Goal: Transaction & Acquisition: Obtain resource

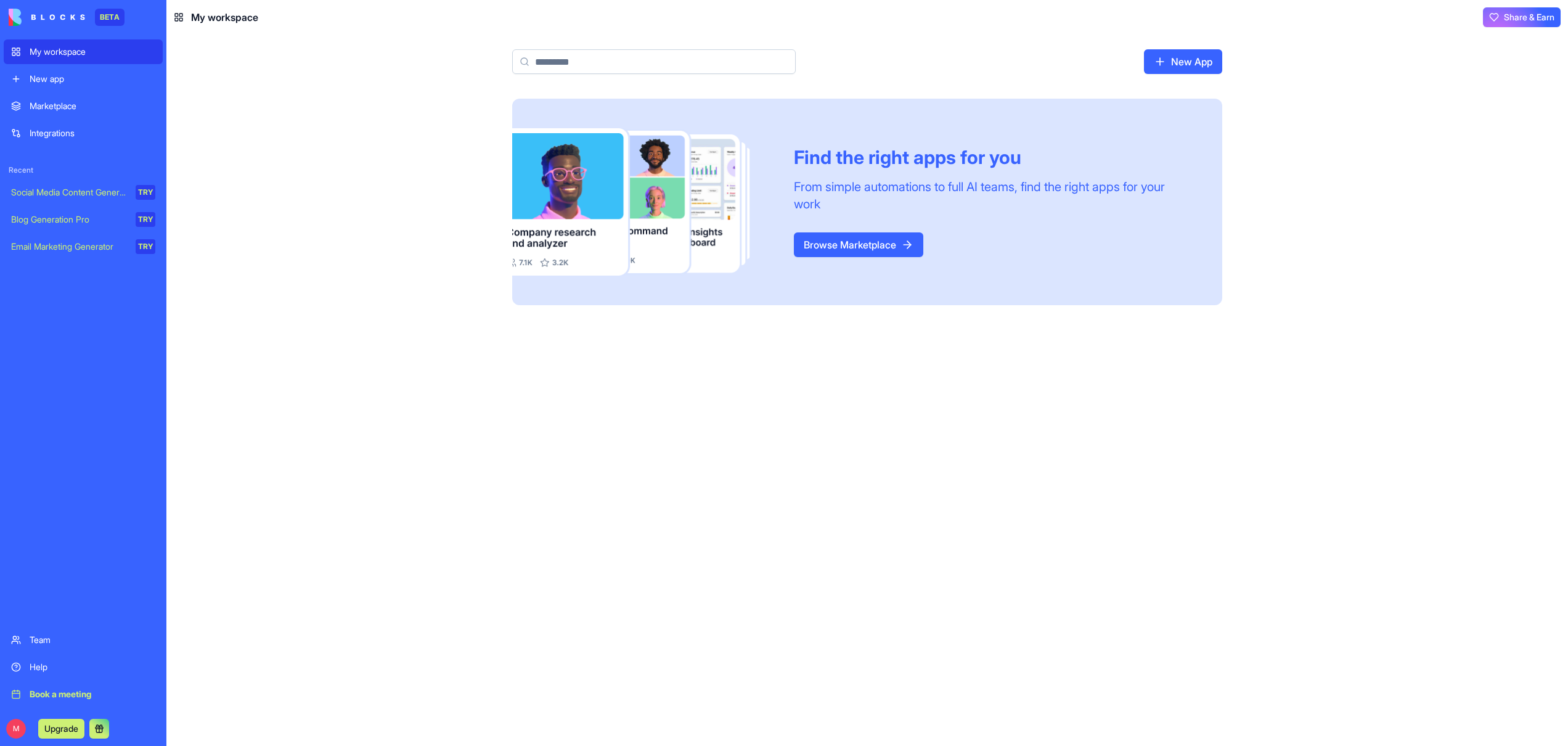
click at [44, 133] on div "Integrations" at bounding box center [92, 133] width 125 height 12
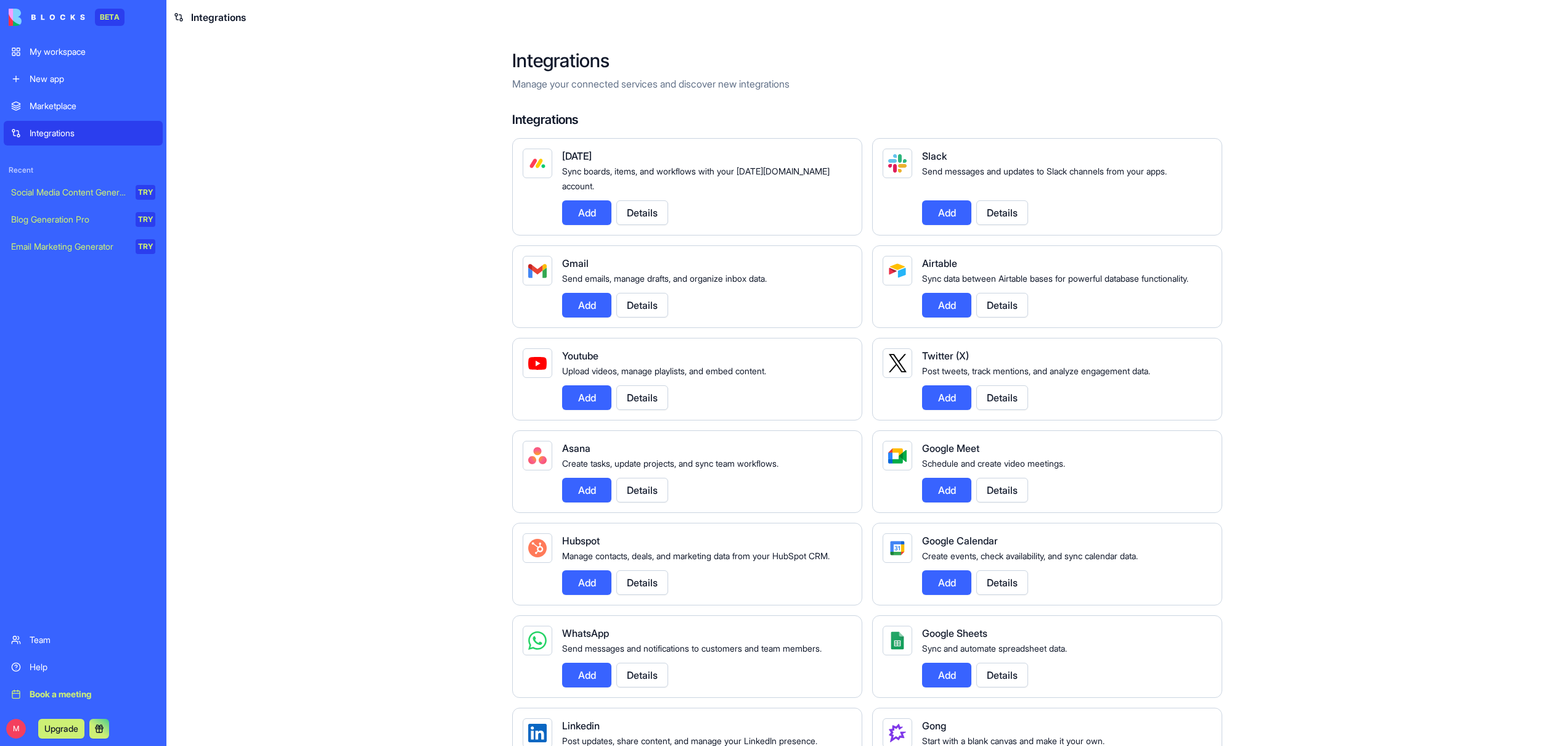
click at [647, 594] on button "Details" at bounding box center [641, 582] width 52 height 25
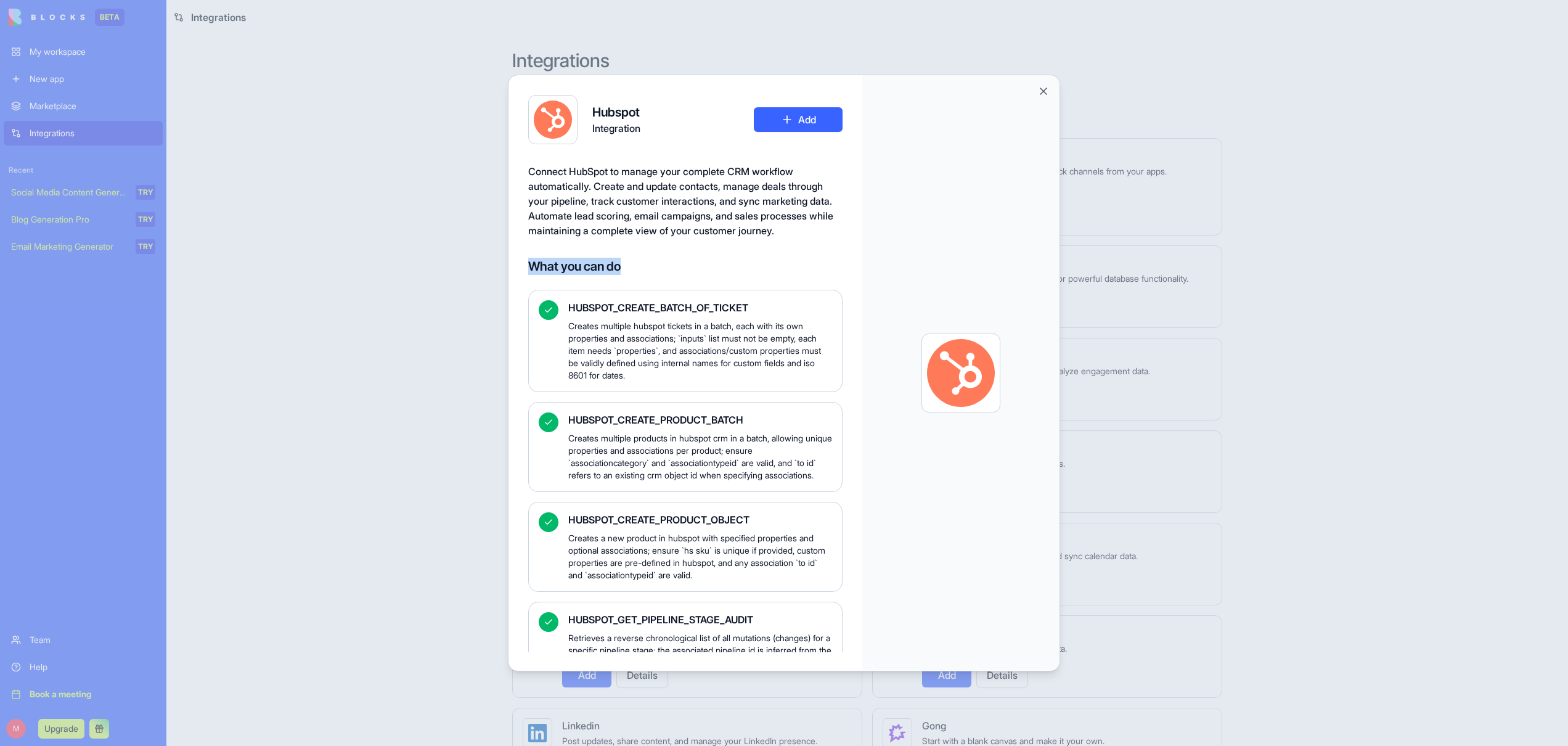
drag, startPoint x: 534, startPoint y: 281, endPoint x: 672, endPoint y: 279, distance: 138.0
click at [672, 275] on h4 "What you can do" at bounding box center [685, 266] width 315 height 17
click at [671, 275] on h4 "What you can do" at bounding box center [685, 266] width 315 height 17
click at [790, 125] on button "Add" at bounding box center [797, 119] width 88 height 25
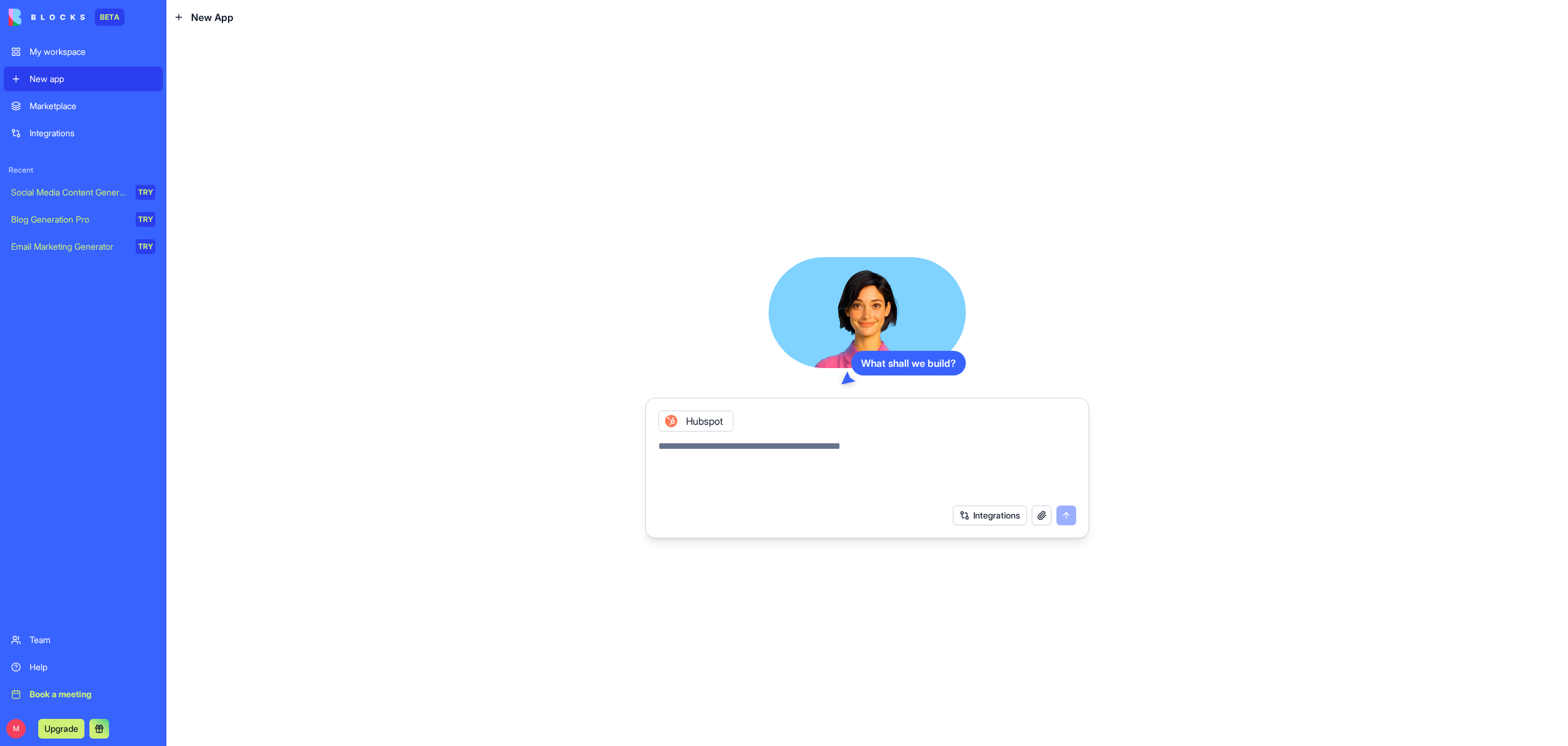
click at [53, 662] on div "Help" at bounding box center [92, 667] width 125 height 12
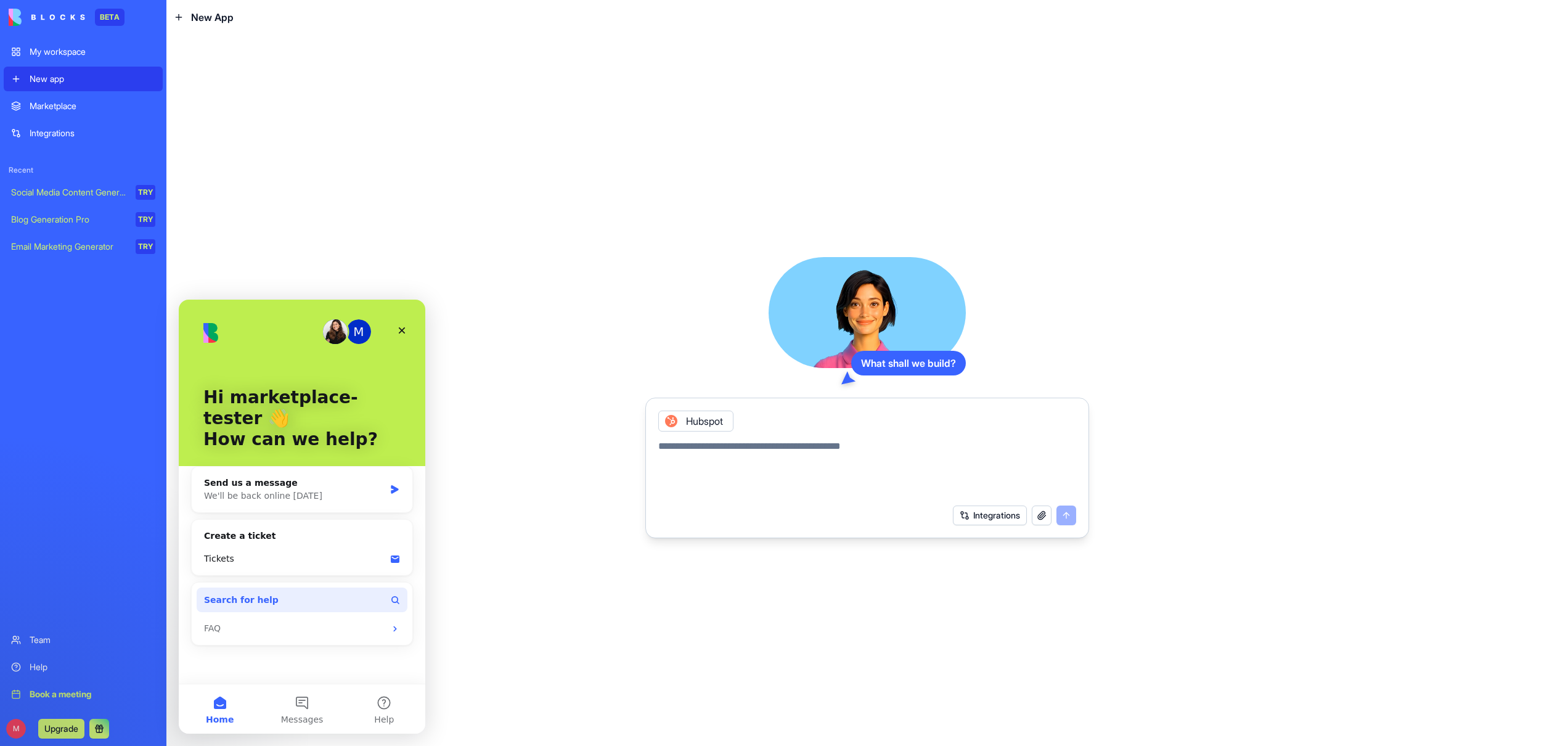
click at [259, 594] on span "Search for help" at bounding box center [241, 600] width 75 height 13
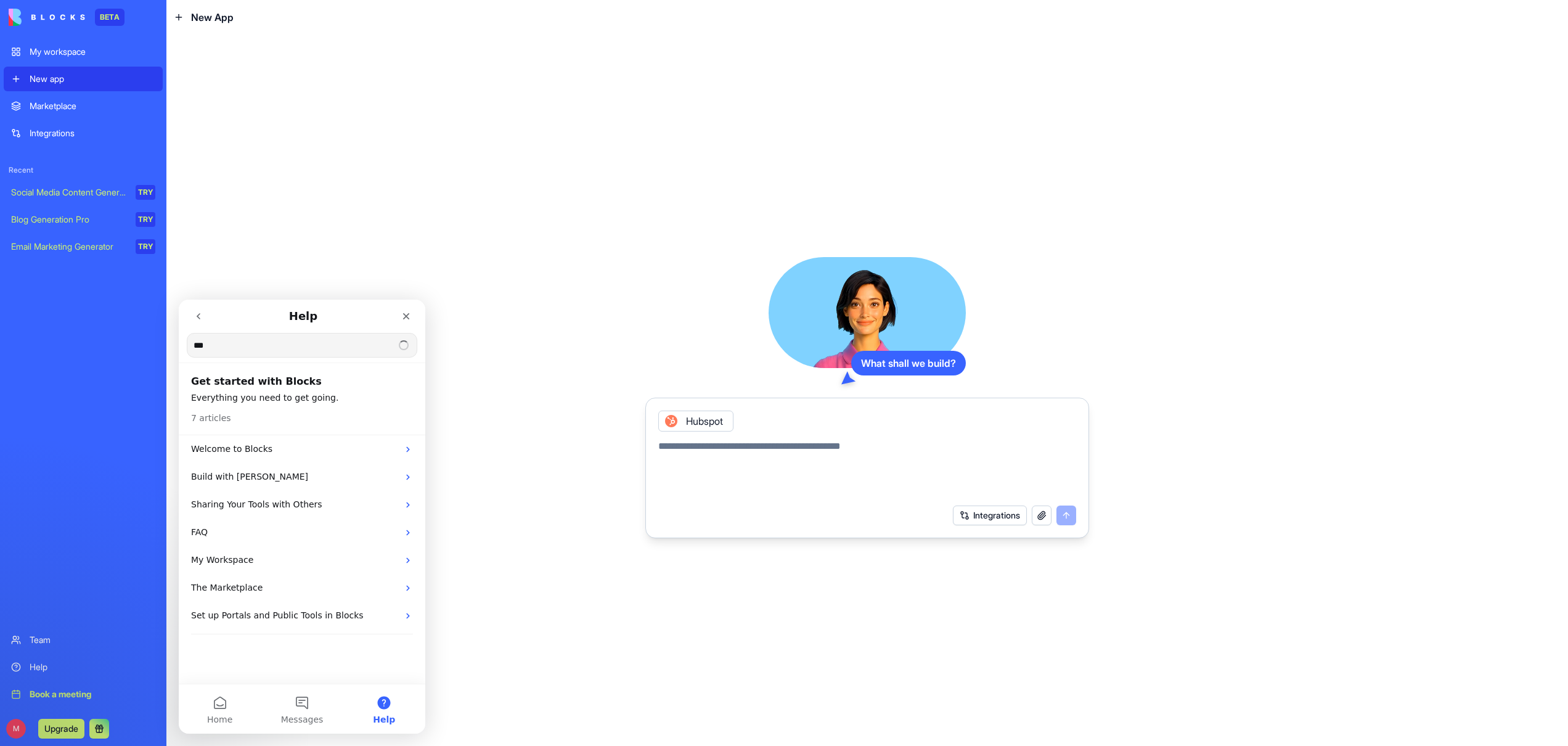
type input "***"
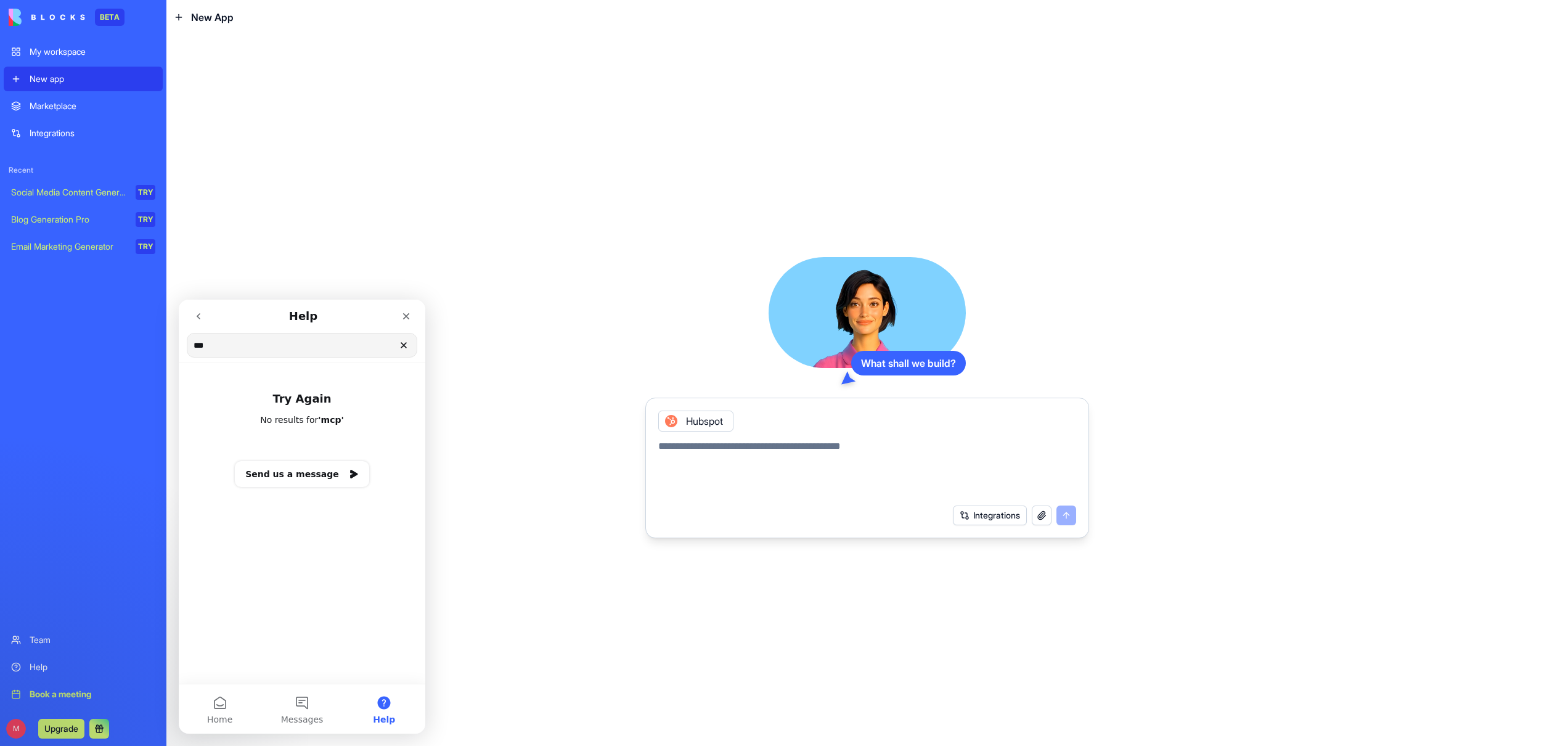
click at [405, 346] on icon "Clear" at bounding box center [404, 345] width 5 height 5
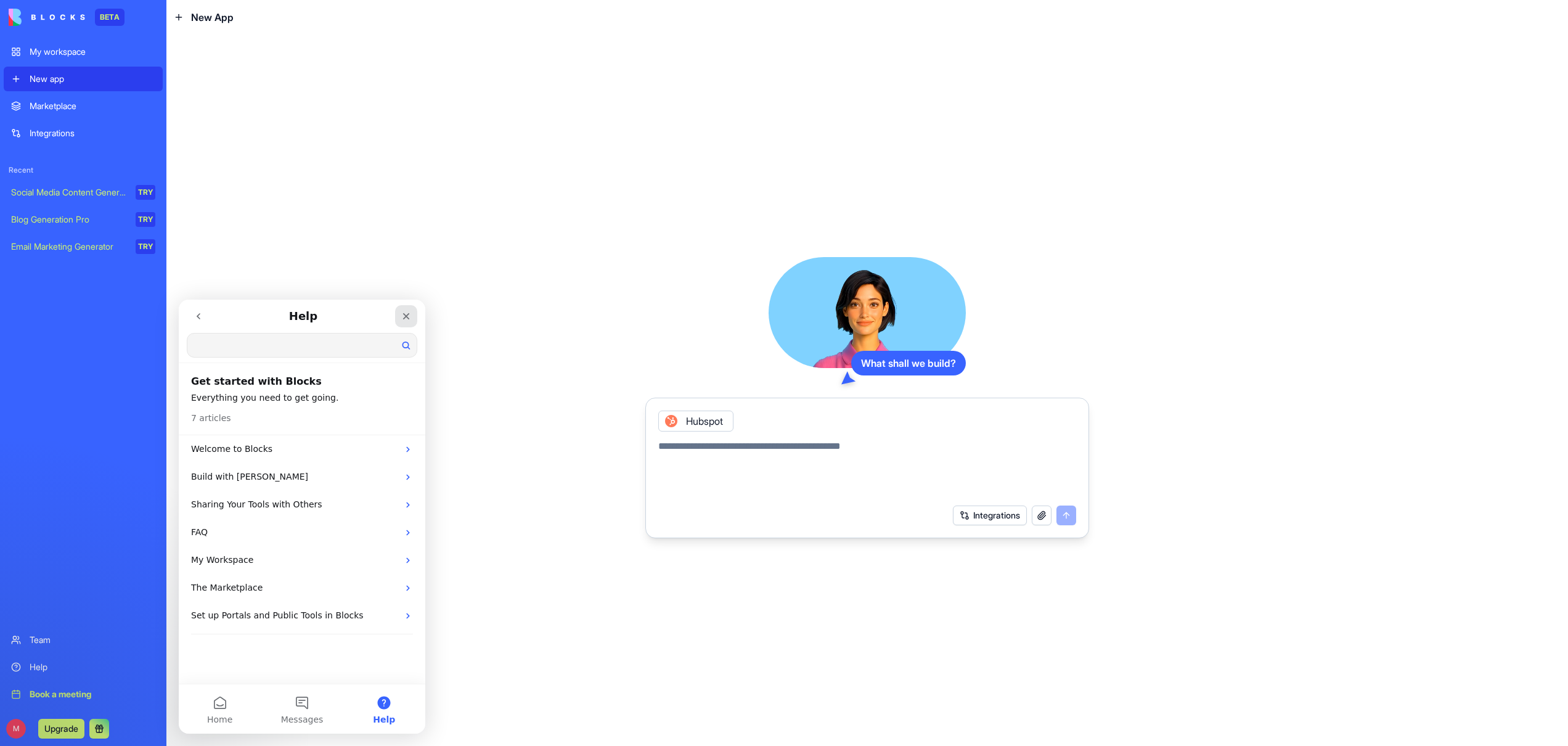
click at [408, 316] on icon "Close" at bounding box center [406, 316] width 10 height 10
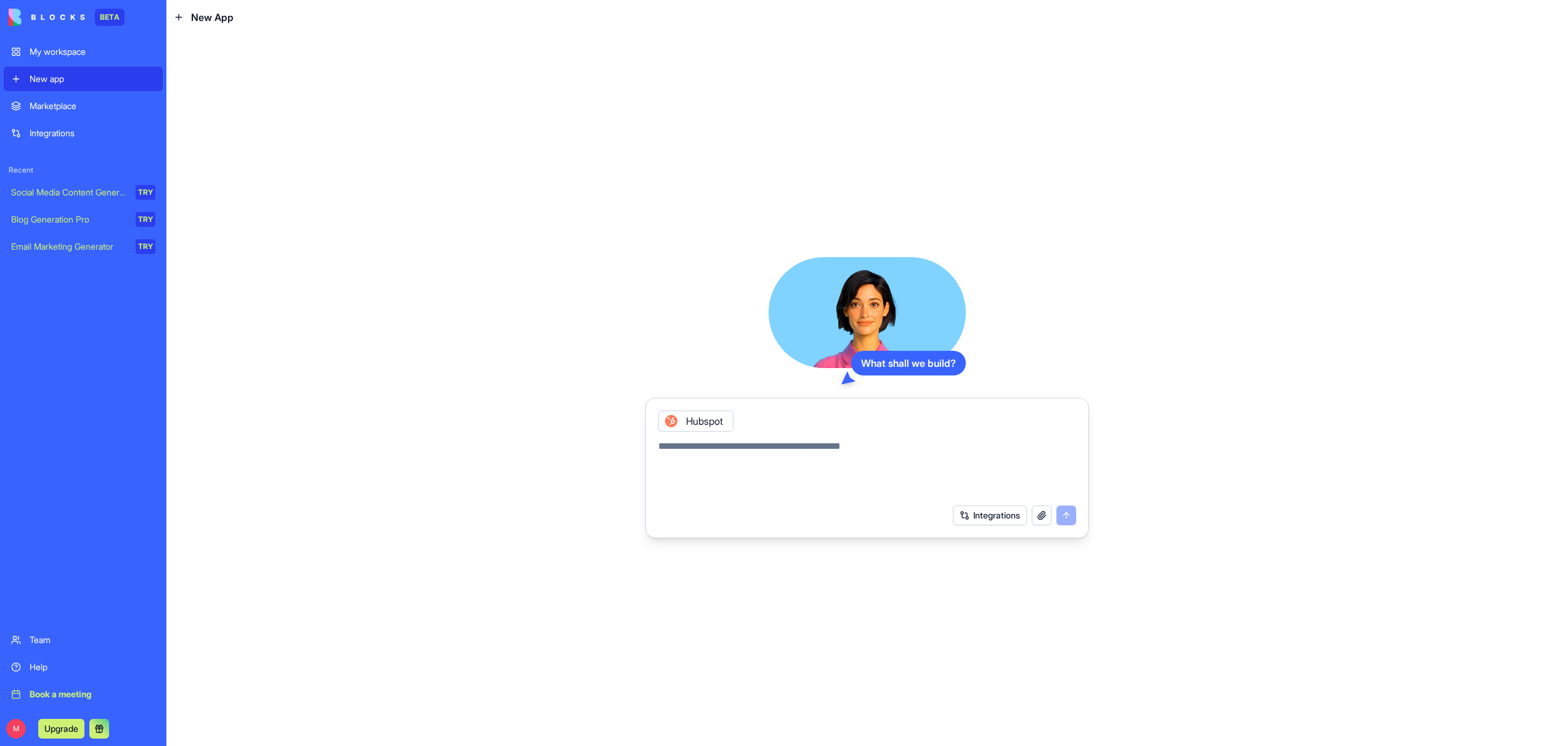
click at [52, 125] on link "Integrations" at bounding box center [83, 133] width 159 height 25
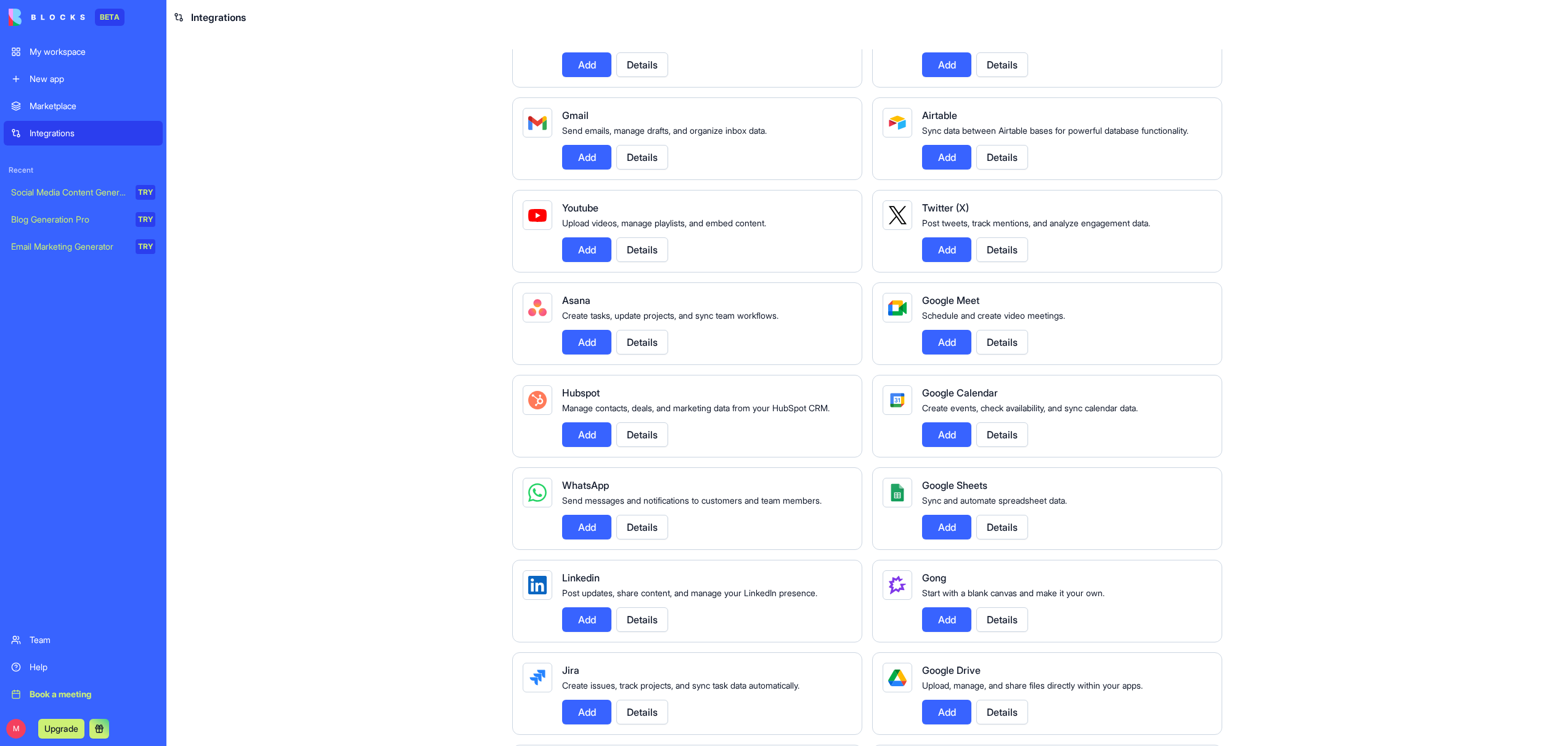
scroll to position [165, 0]
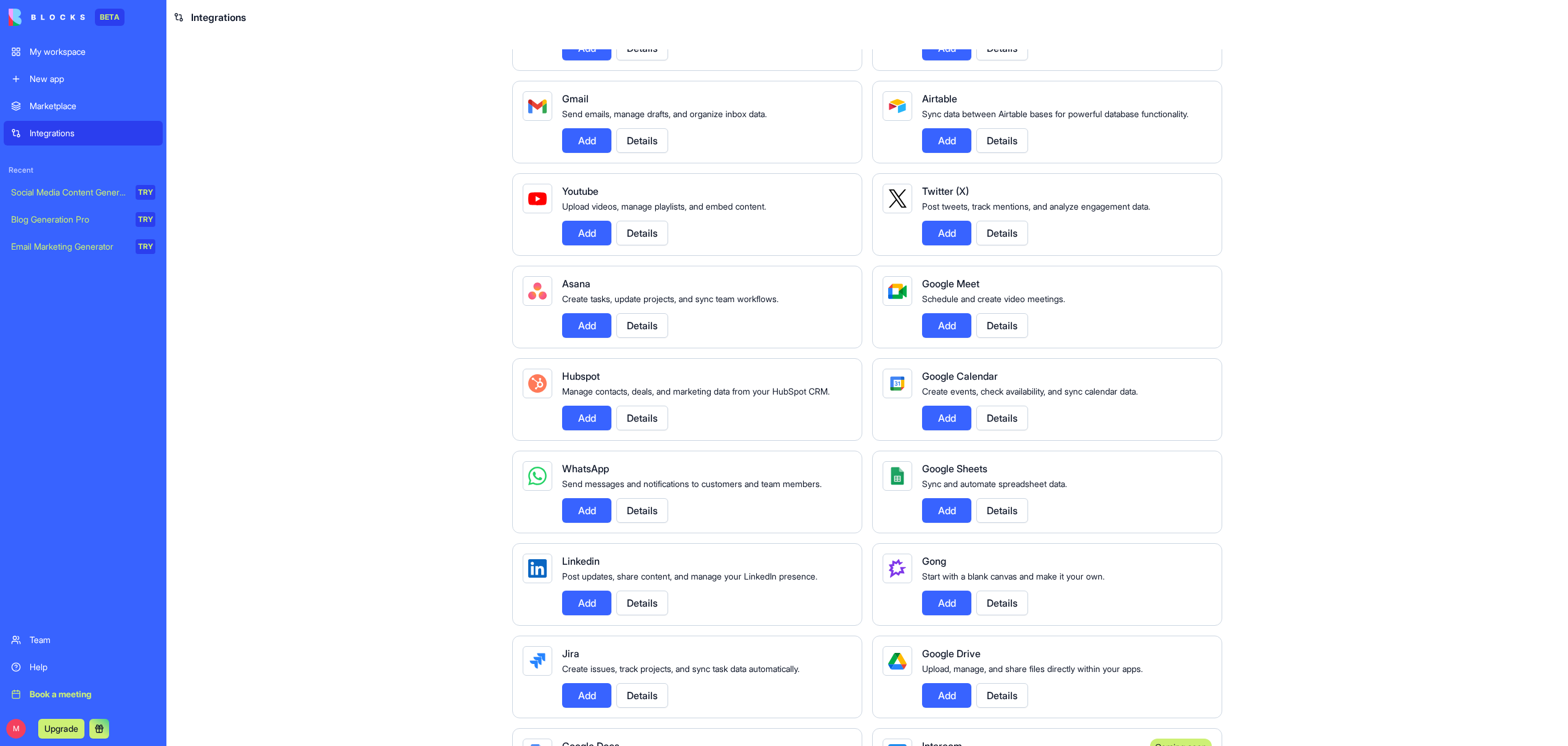
click at [650, 418] on div "Hubspot Manage contacts, deals, and marketing data from your HubSpot CRM. Add D…" at bounding box center [702, 399] width 280 height 62
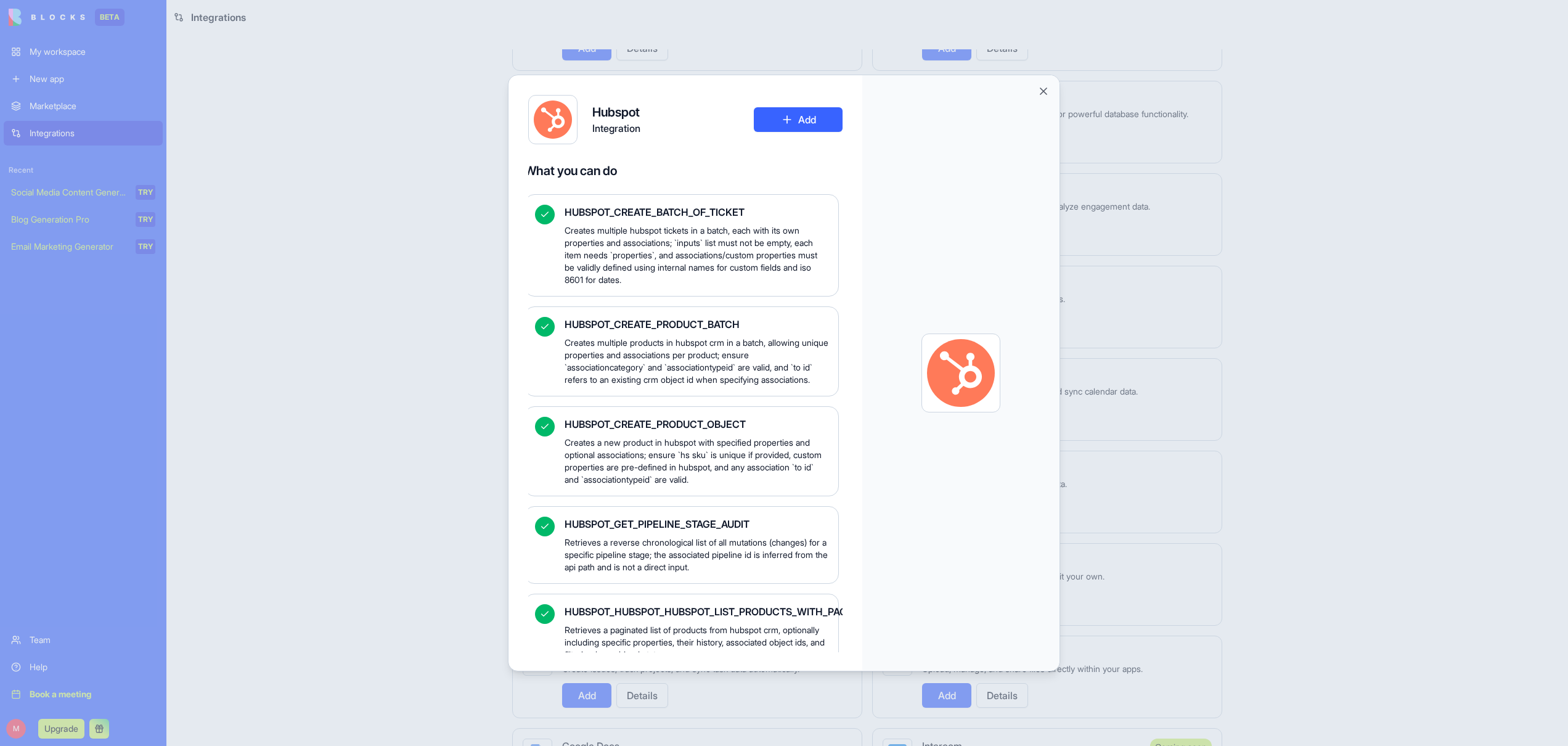
scroll to position [95, 0]
click at [798, 135] on div "Hubspot Integration Add" at bounding box center [685, 119] width 315 height 49
click at [796, 125] on button "Add" at bounding box center [797, 119] width 88 height 25
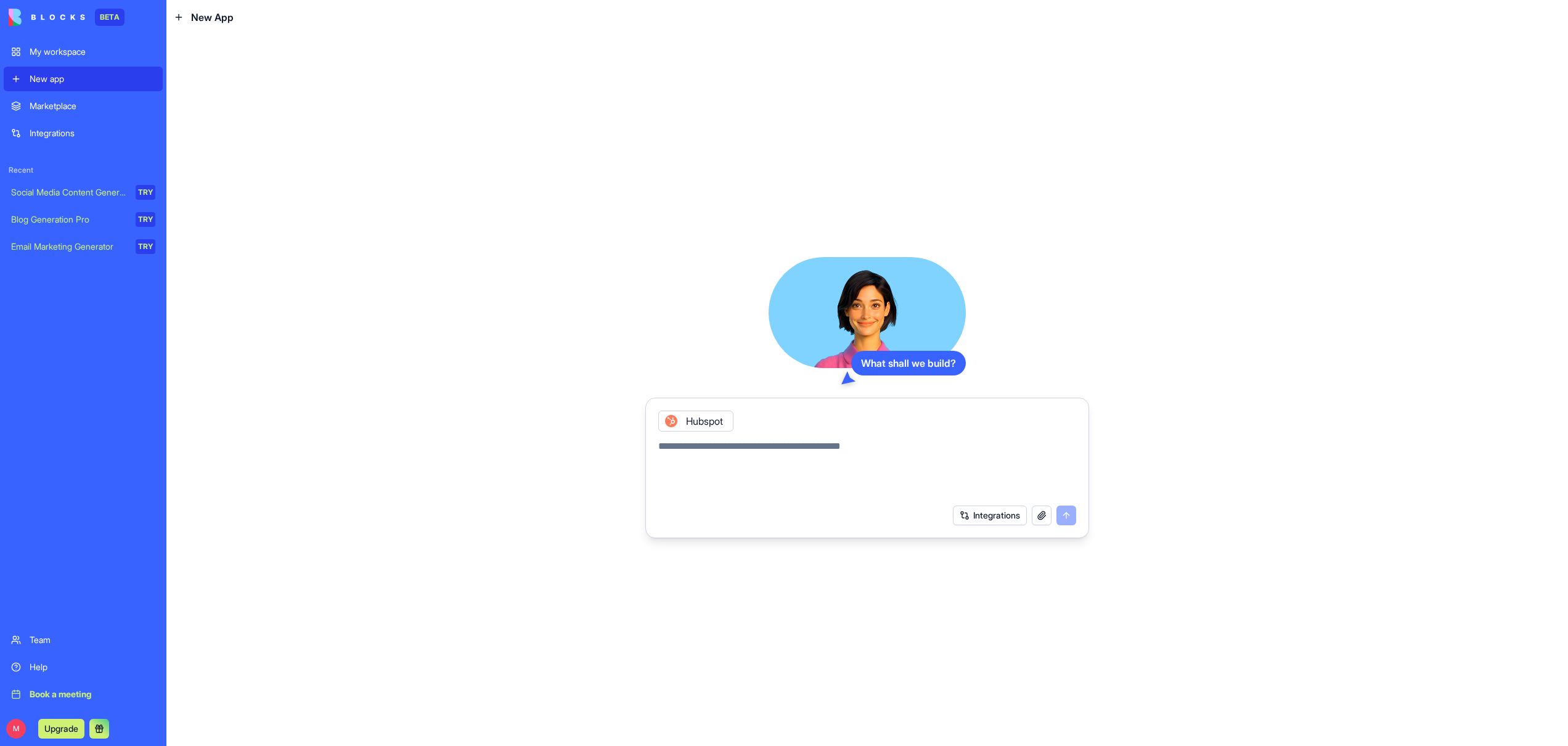
click at [855, 449] on textarea at bounding box center [867, 468] width 418 height 59
type textarea "**********"
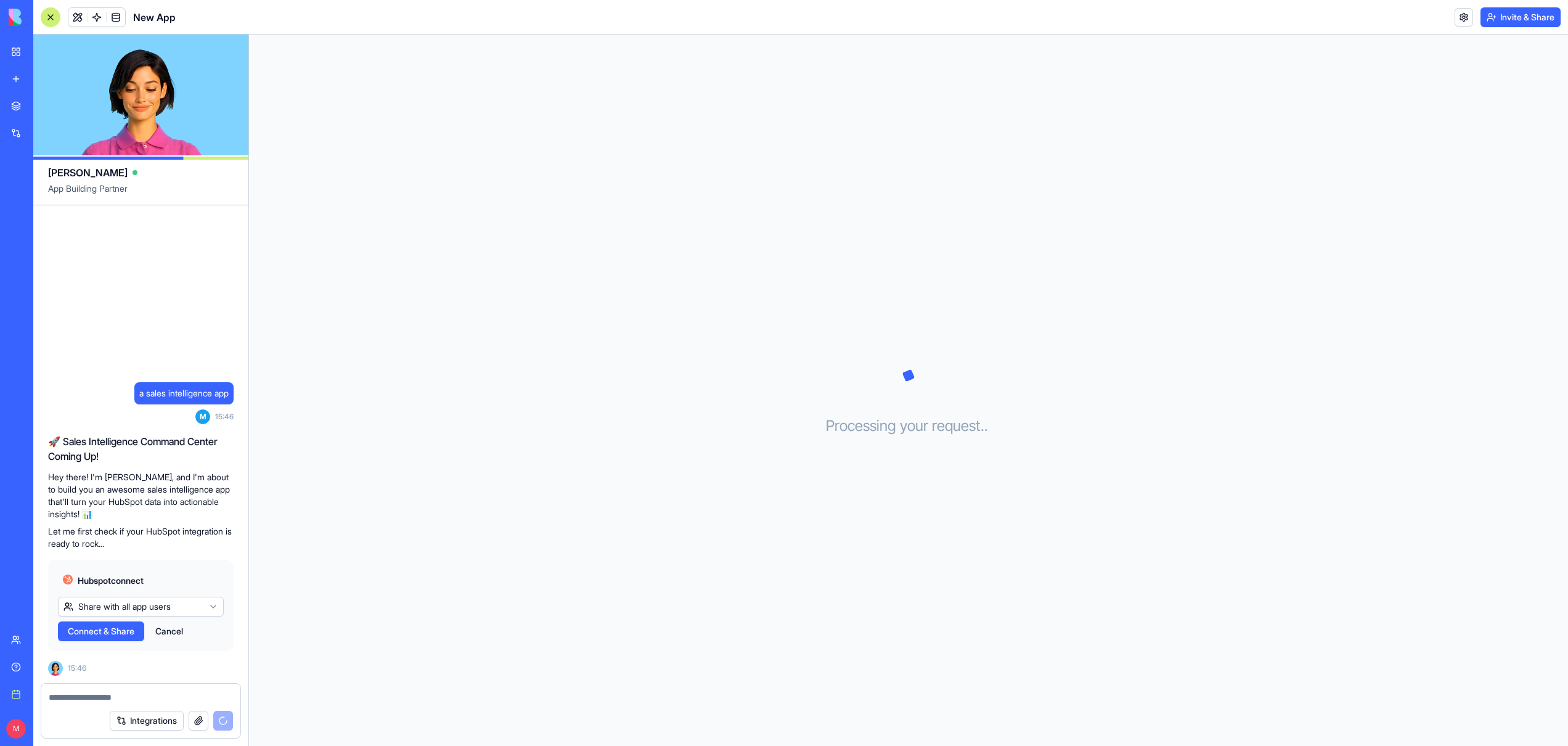
click at [45, 667] on div "Help" at bounding box center [37, 667] width 16 height 12
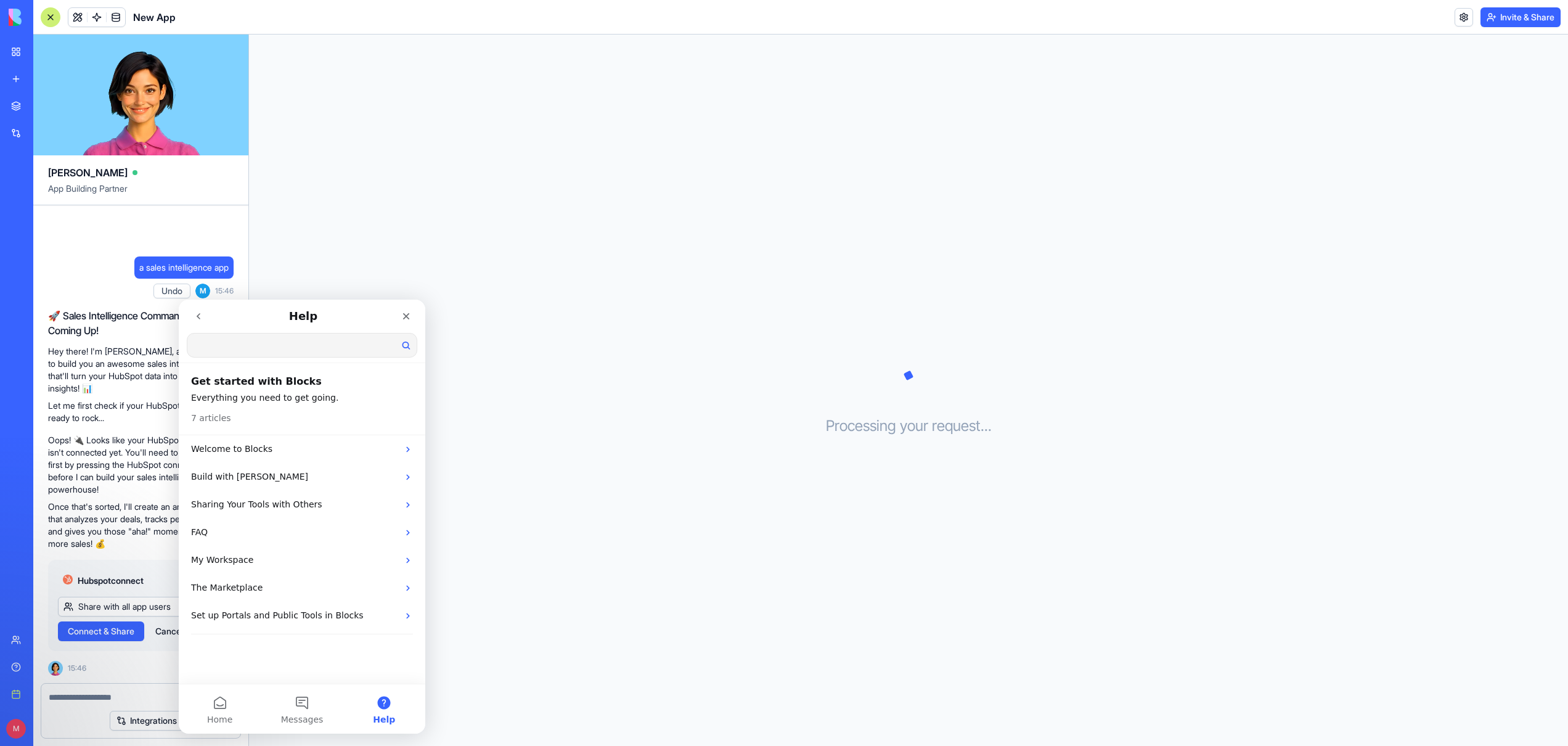
click at [287, 353] on input "Search for help" at bounding box center [302, 345] width 229 height 23
click at [112, 418] on p "Let me first check if your HubSpot integration is ready to rock..." at bounding box center [141, 411] width 185 height 25
click at [406, 319] on icon "Close" at bounding box center [406, 316] width 10 height 10
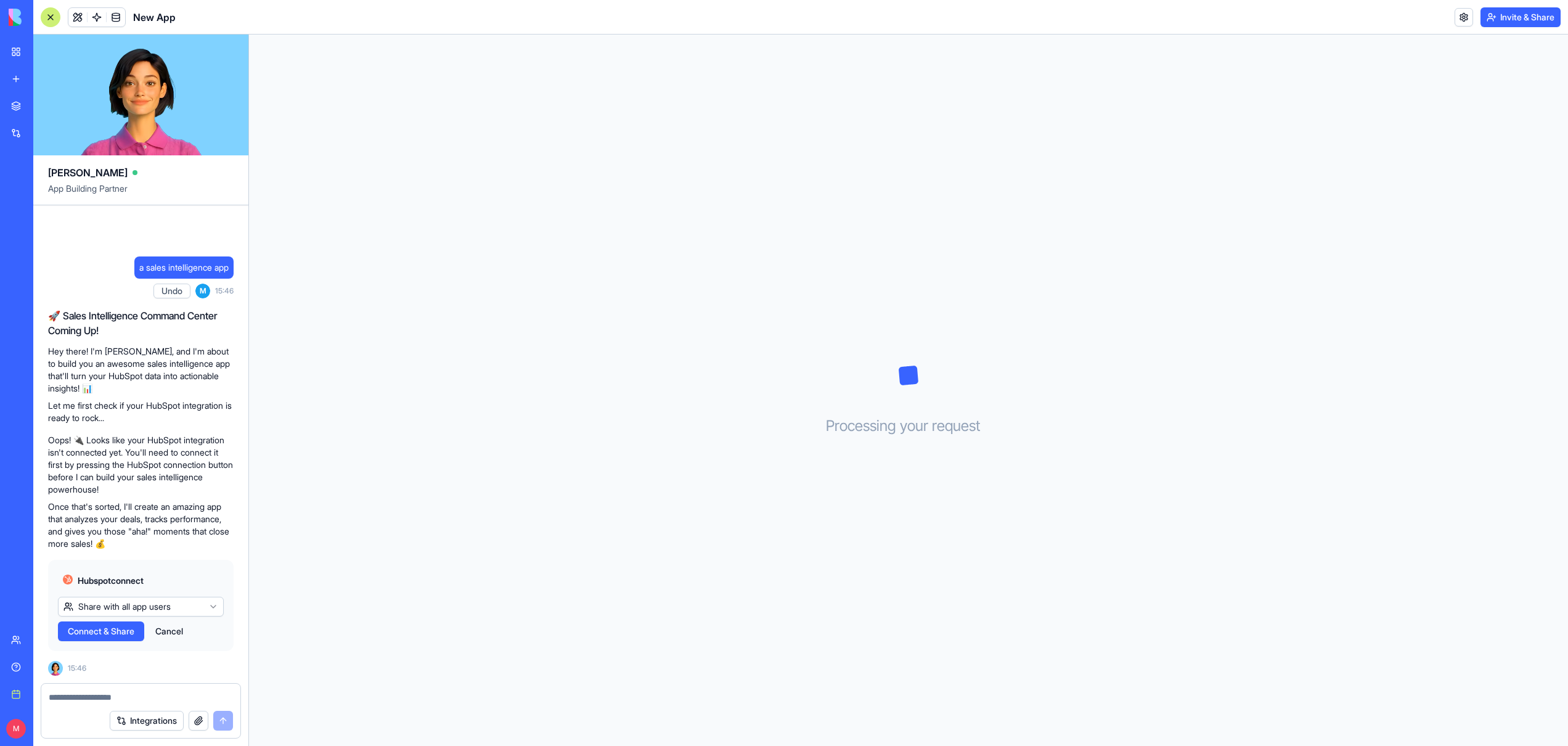
click at [78, 706] on div "Integrations" at bounding box center [141, 720] width 199 height 35
click at [92, 694] on textarea at bounding box center [141, 697] width 185 height 12
type textarea "**********"
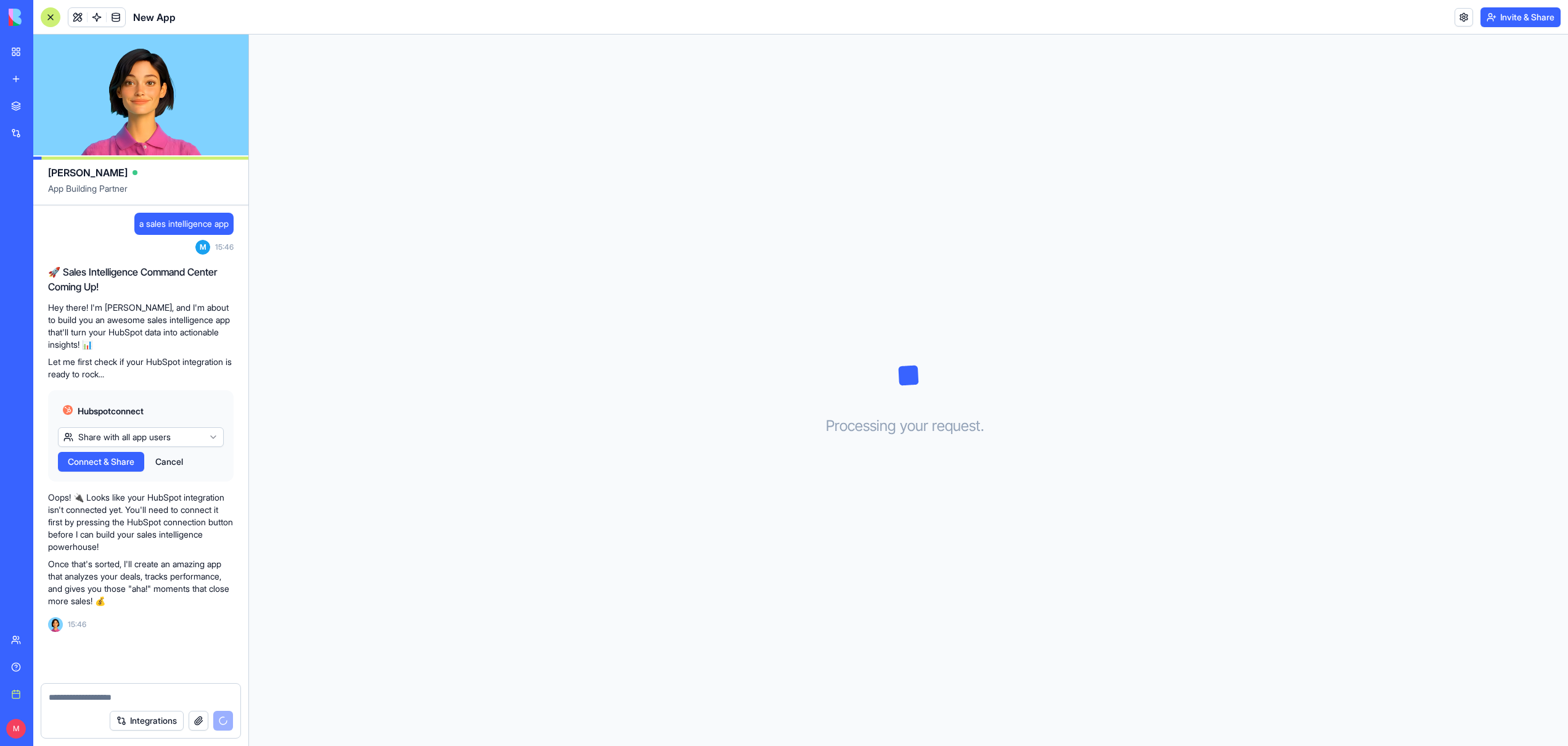
scroll to position [3, 0]
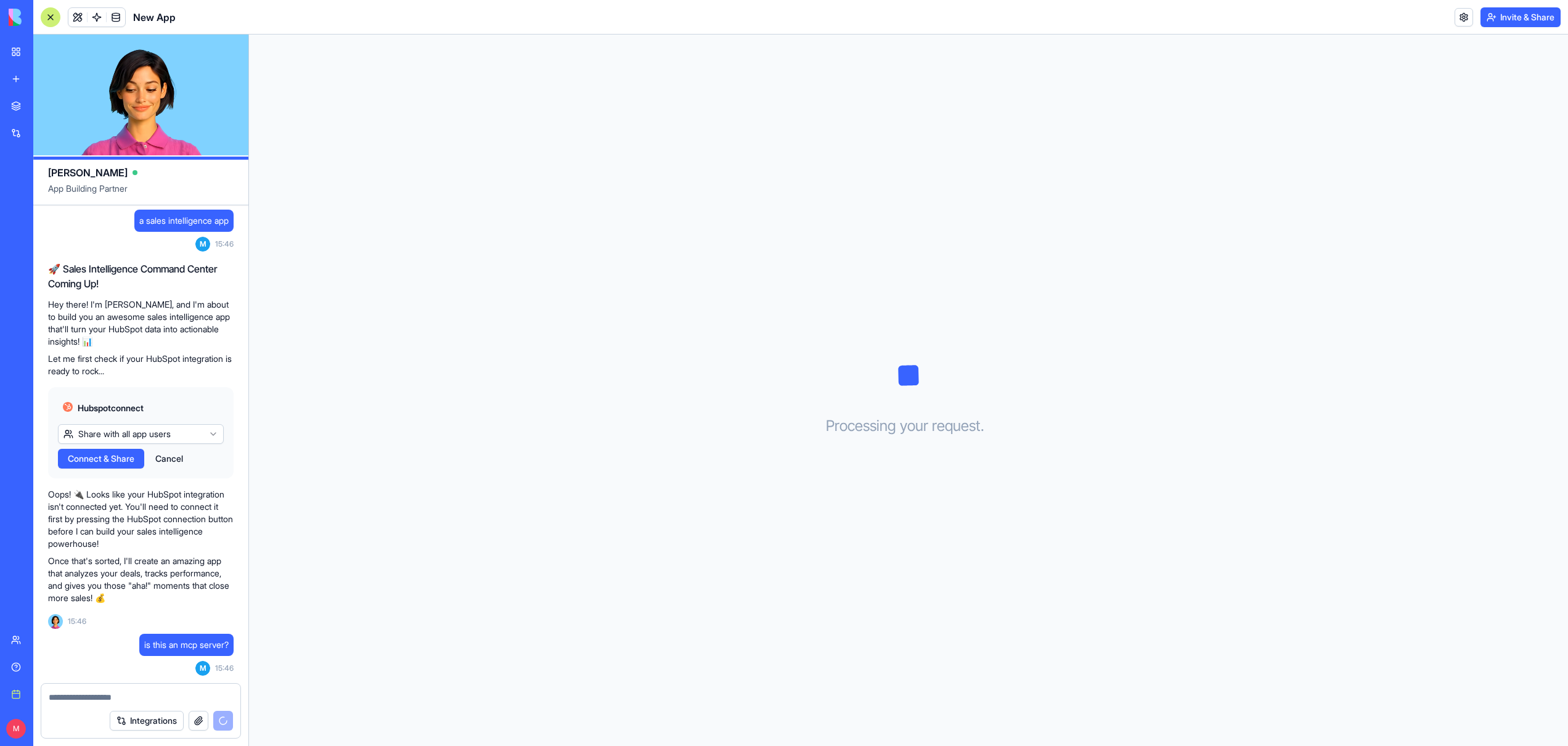
drag, startPoint x: 113, startPoint y: 458, endPoint x: 122, endPoint y: 452, distance: 10.8
click at [113, 458] on span "Connect & Share" at bounding box center [101, 458] width 67 height 12
click at [148, 436] on html "BETA My workspace New app Marketplace Integrations Recent New App Social Media …" at bounding box center [784, 373] width 1568 height 746
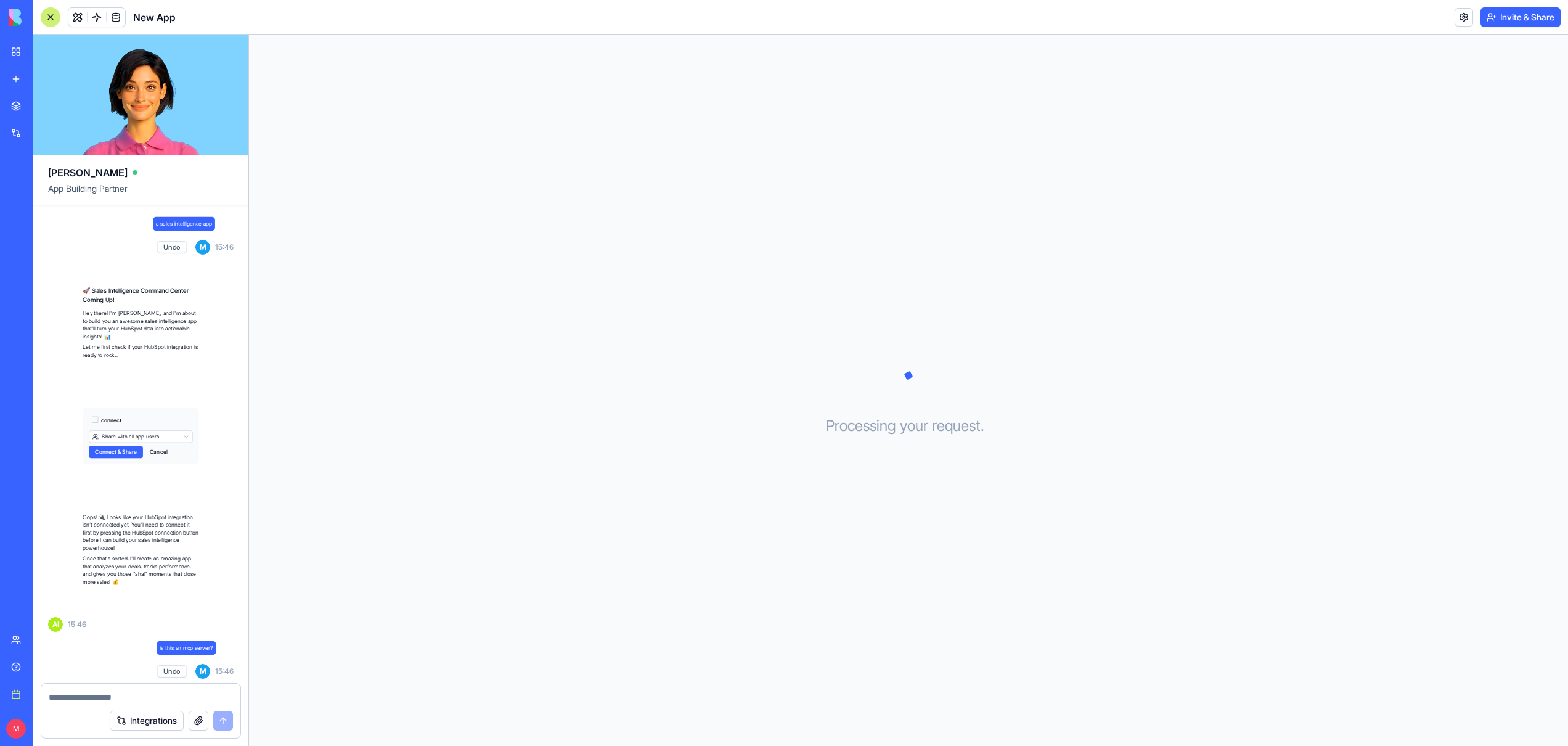
scroll to position [195, 0]
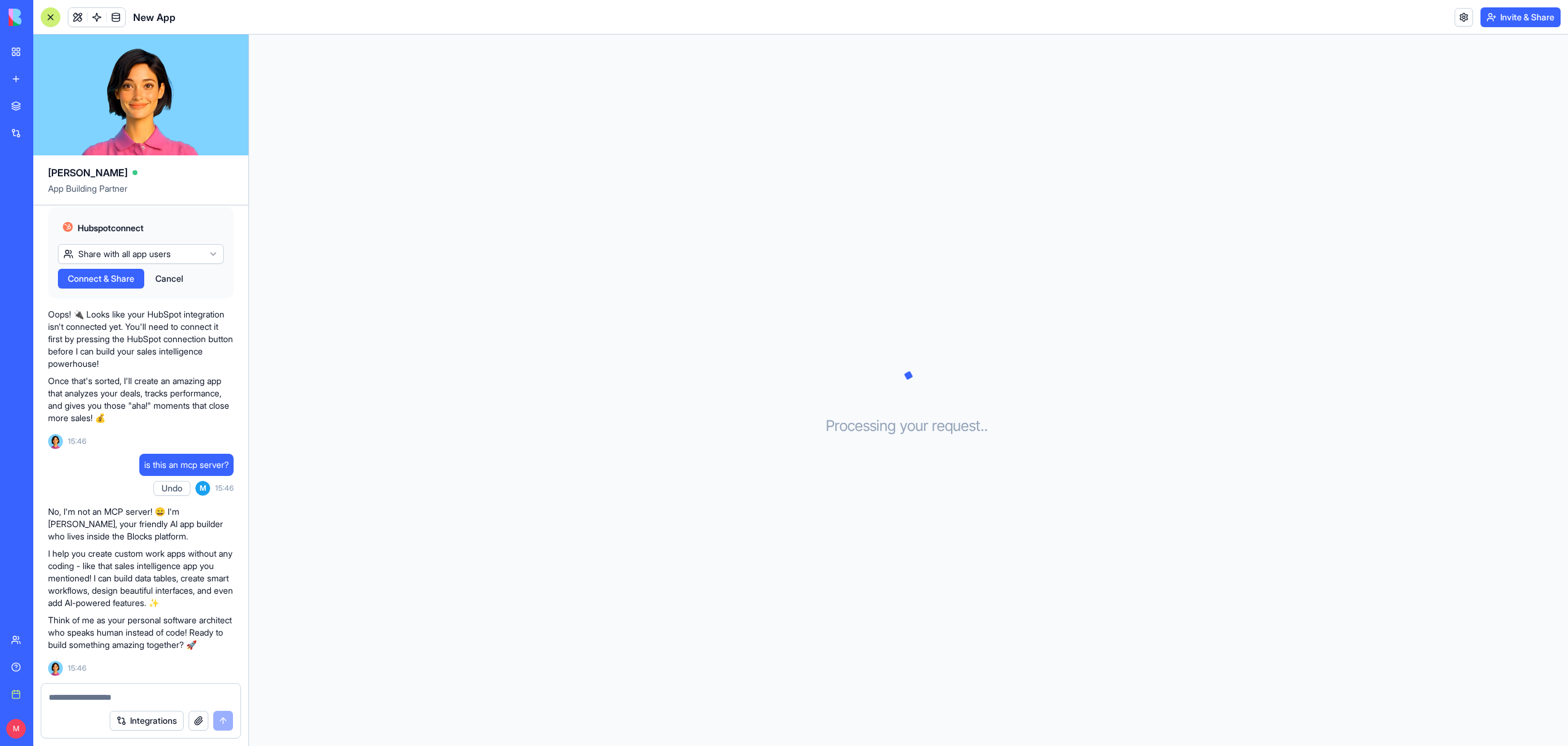
click at [11, 108] on link "Marketplace" at bounding box center [28, 106] width 49 height 25
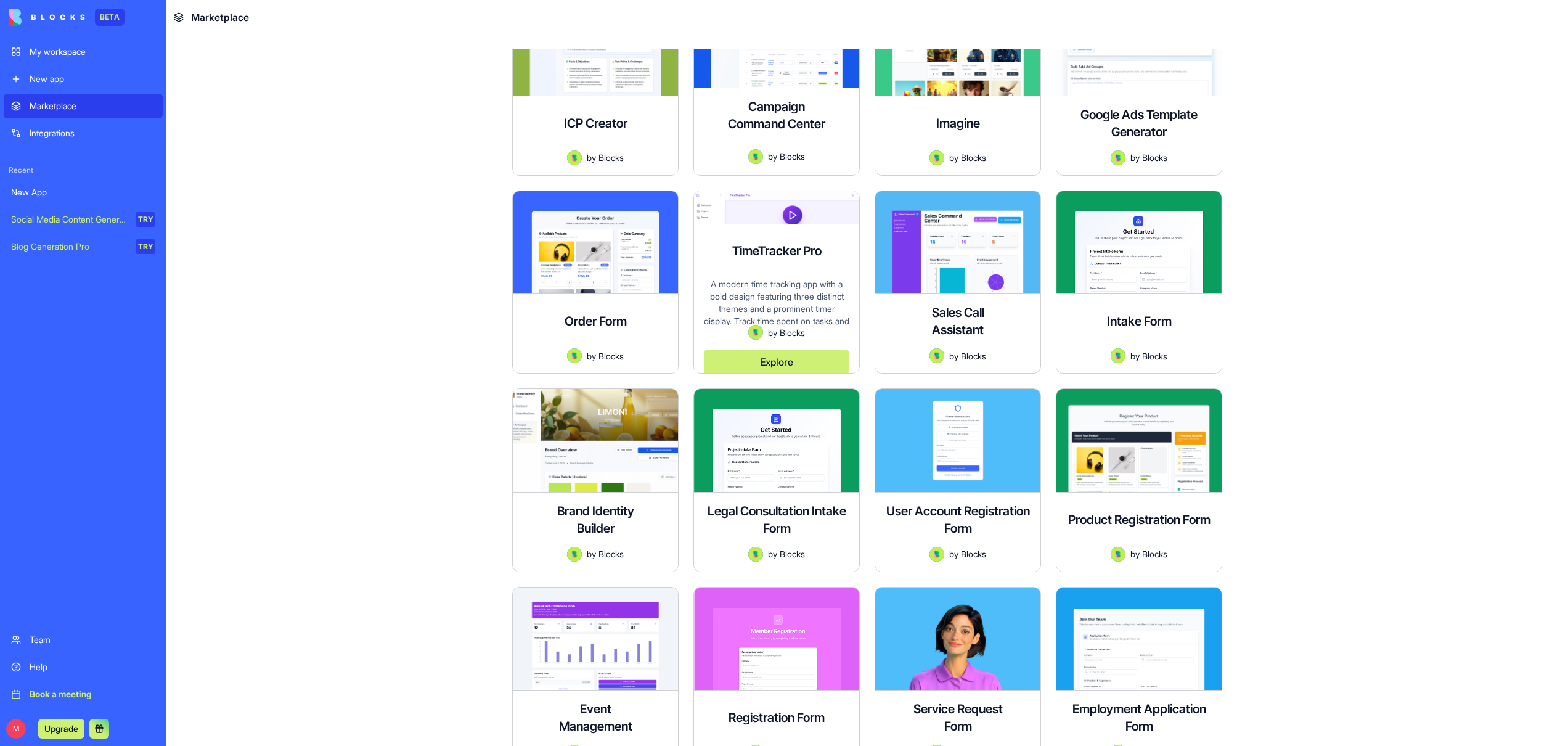
scroll to position [5, 0]
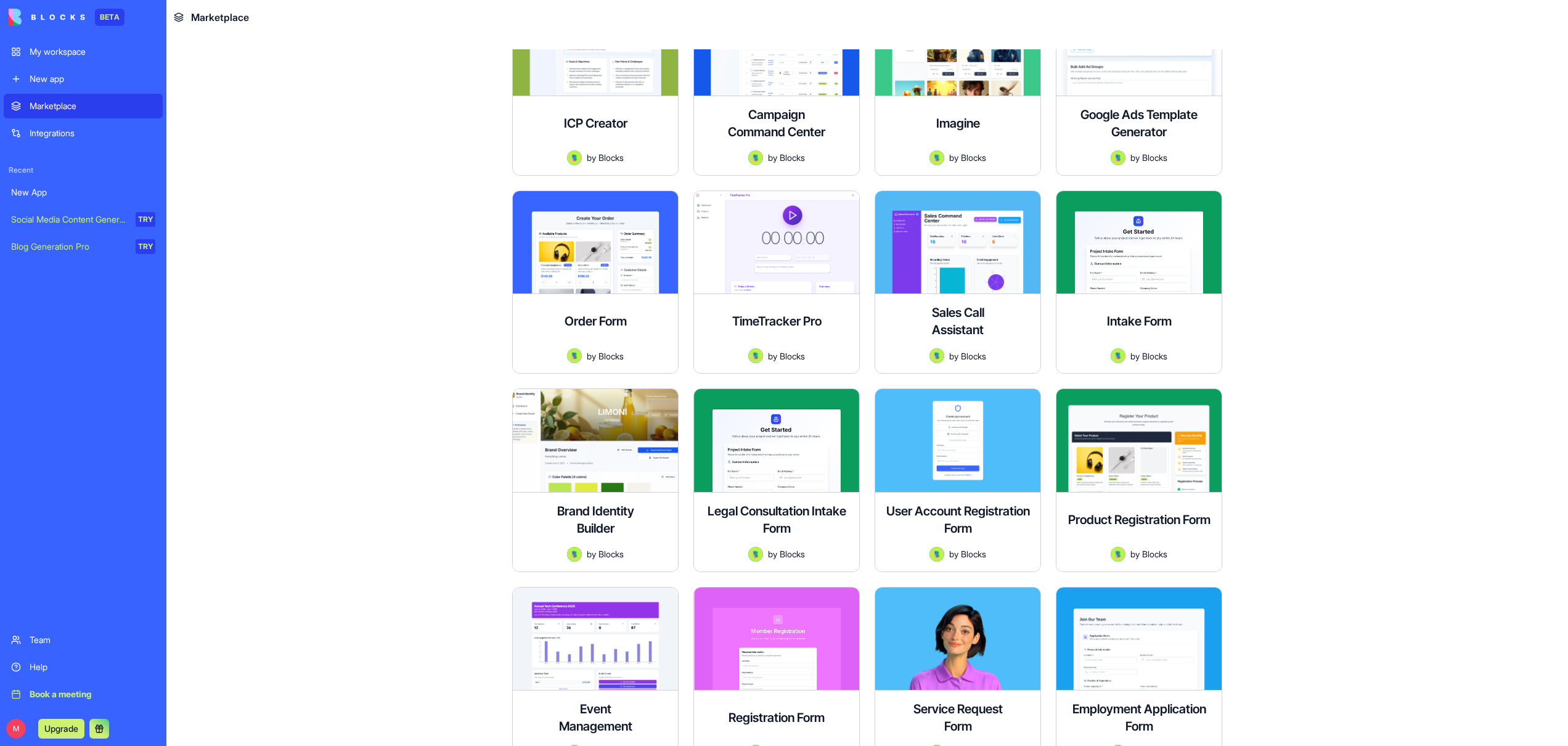
click at [74, 145] on link "Integrations" at bounding box center [83, 133] width 159 height 25
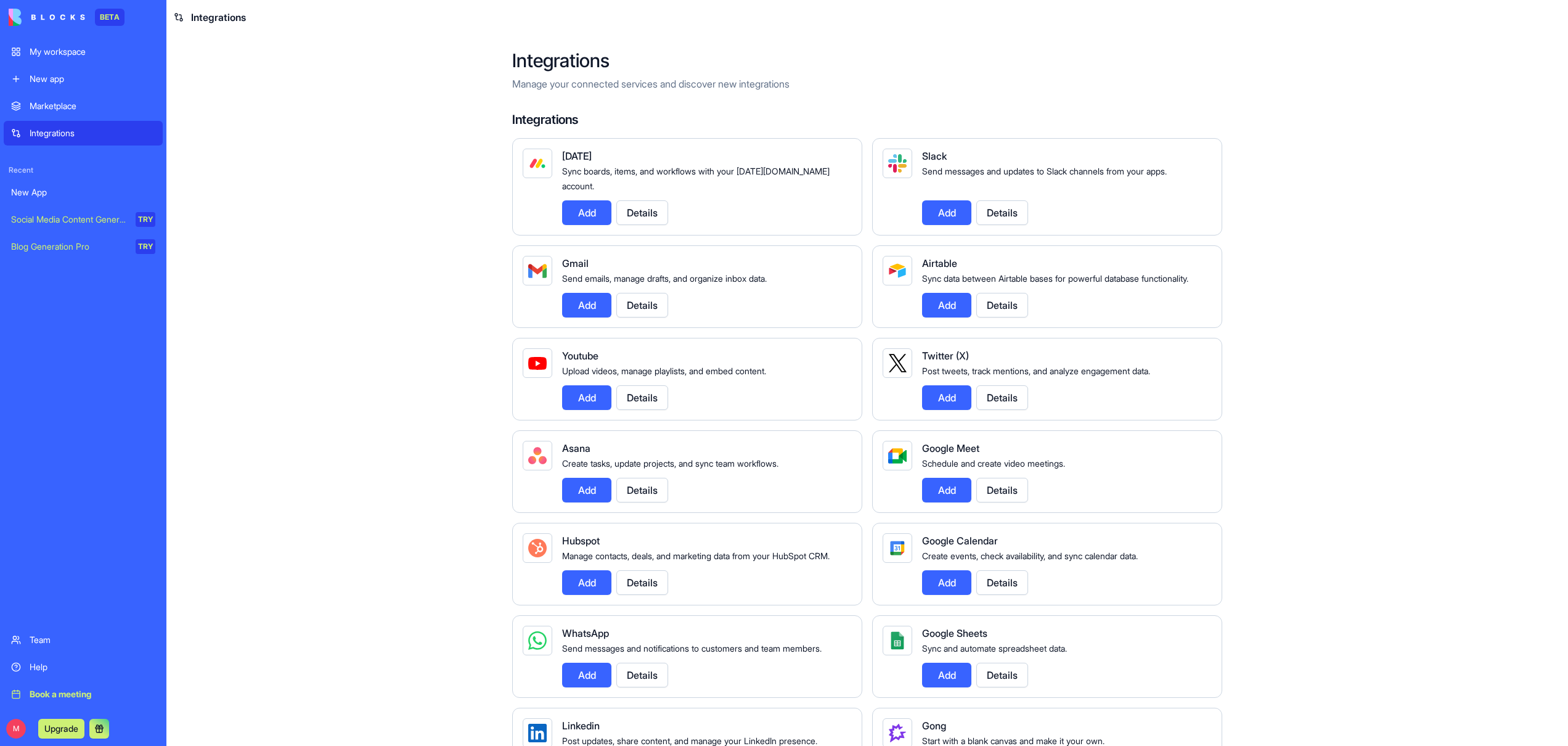
click at [61, 61] on link "My workspace" at bounding box center [83, 52] width 159 height 25
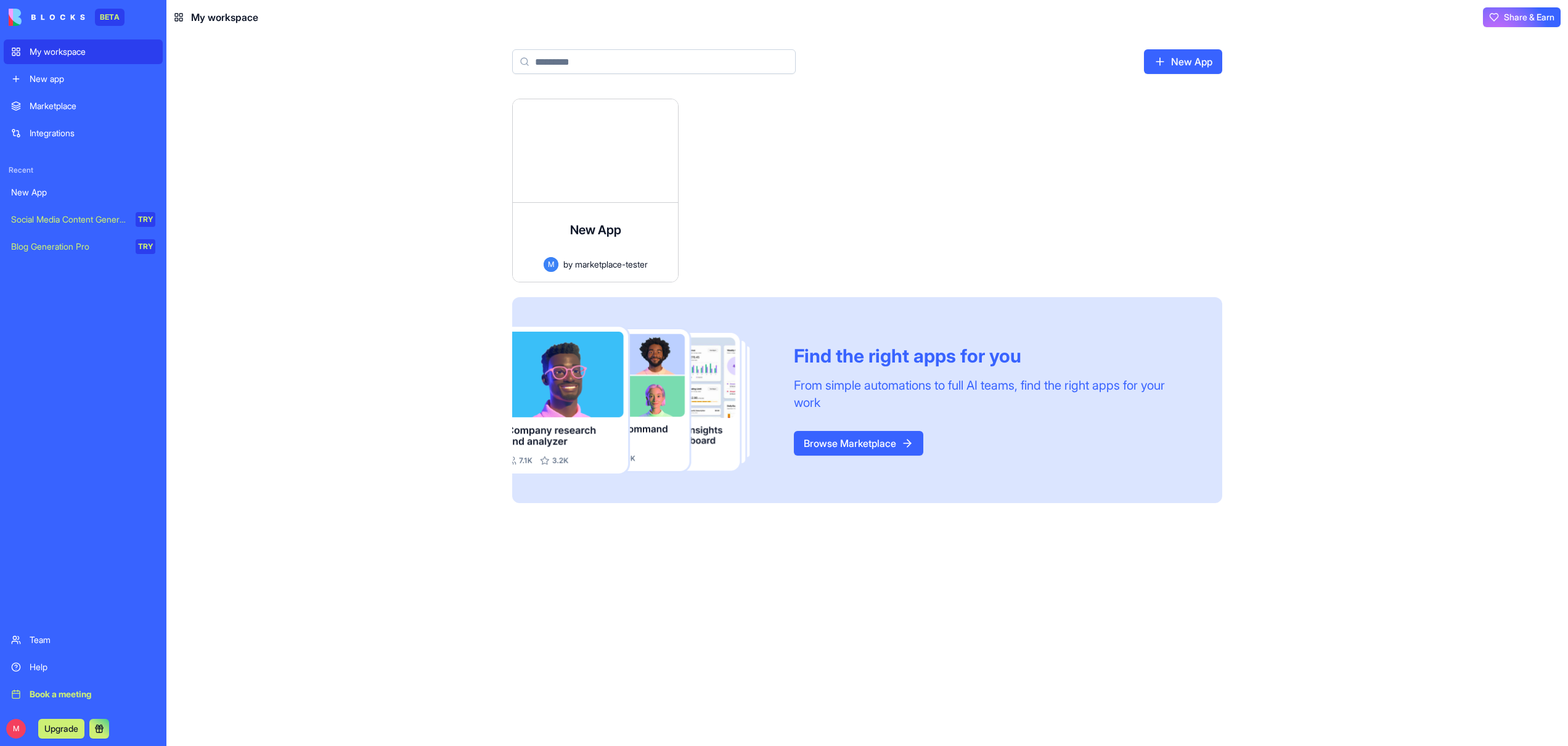
click at [61, 82] on div "New app" at bounding box center [92, 79] width 125 height 12
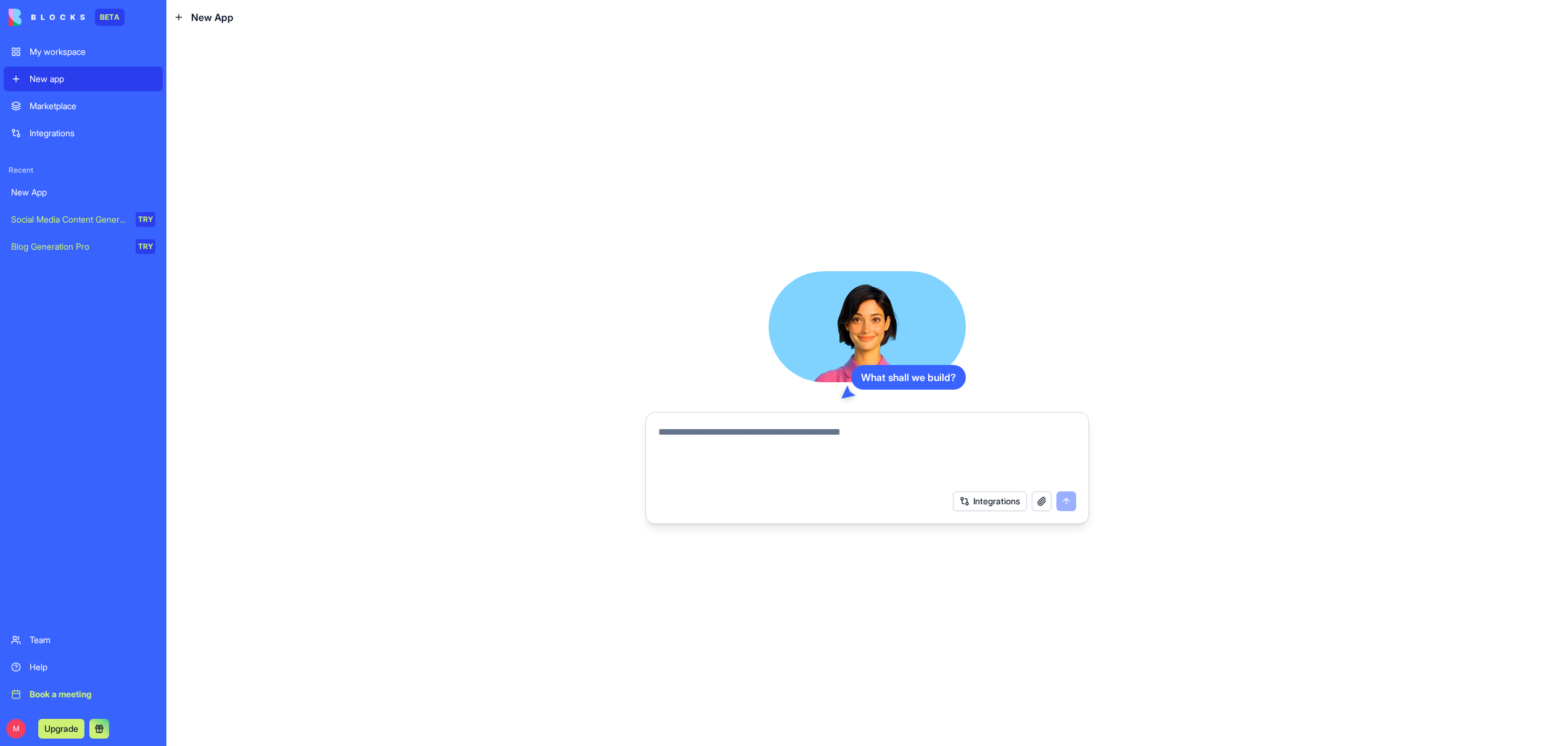
click at [59, 142] on link "Integrations" at bounding box center [83, 133] width 159 height 25
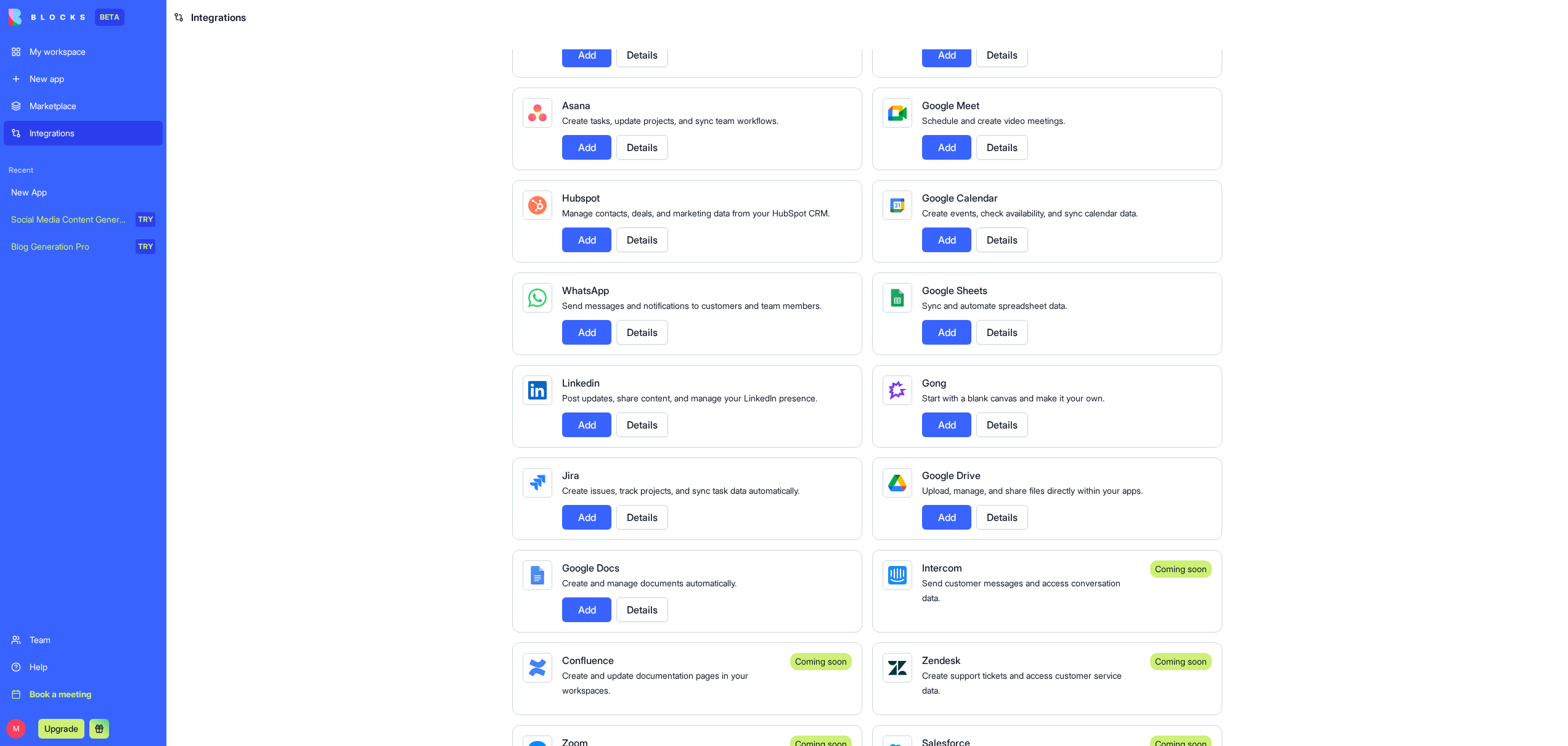
scroll to position [347, 0]
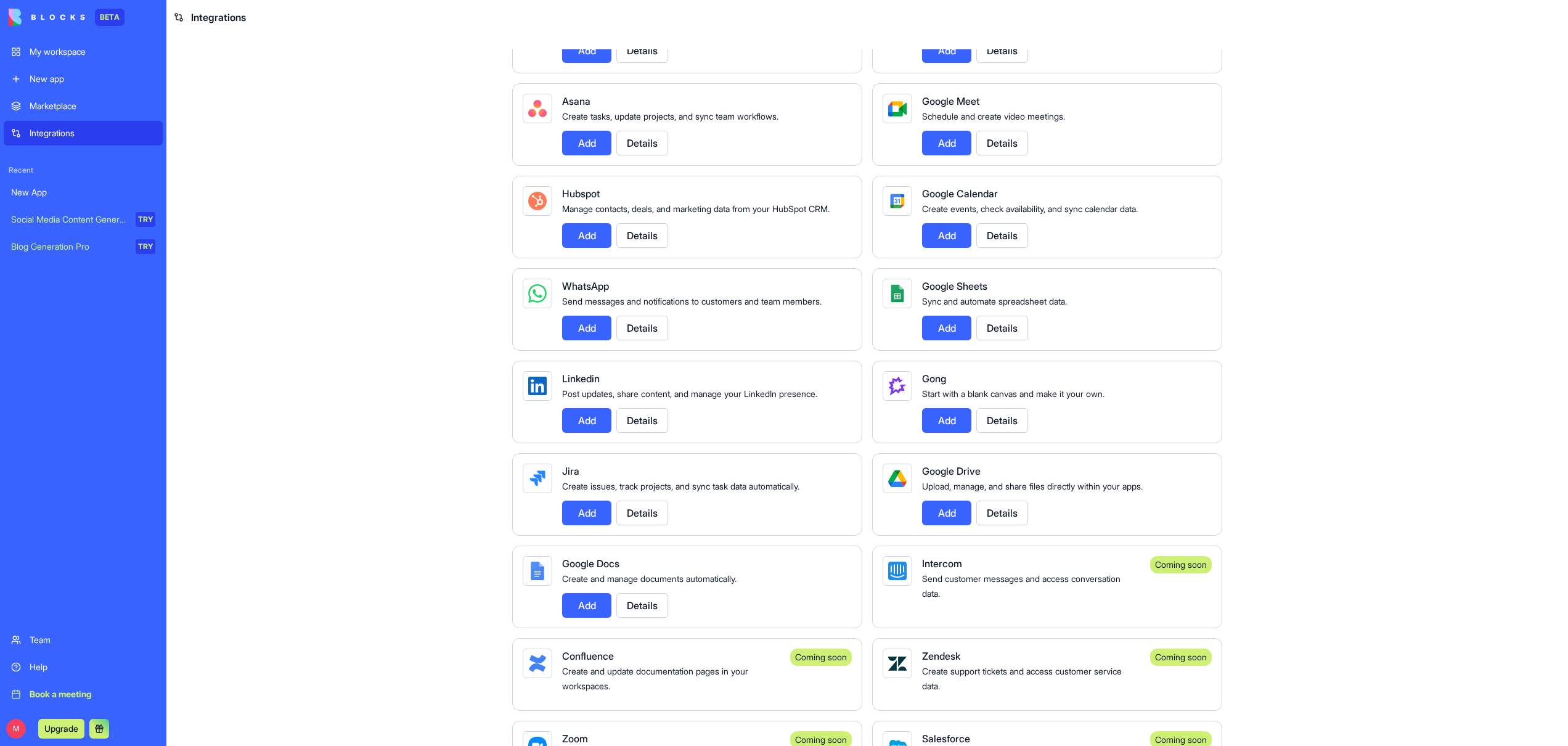
click at [653, 248] on button "Details" at bounding box center [641, 235] width 52 height 25
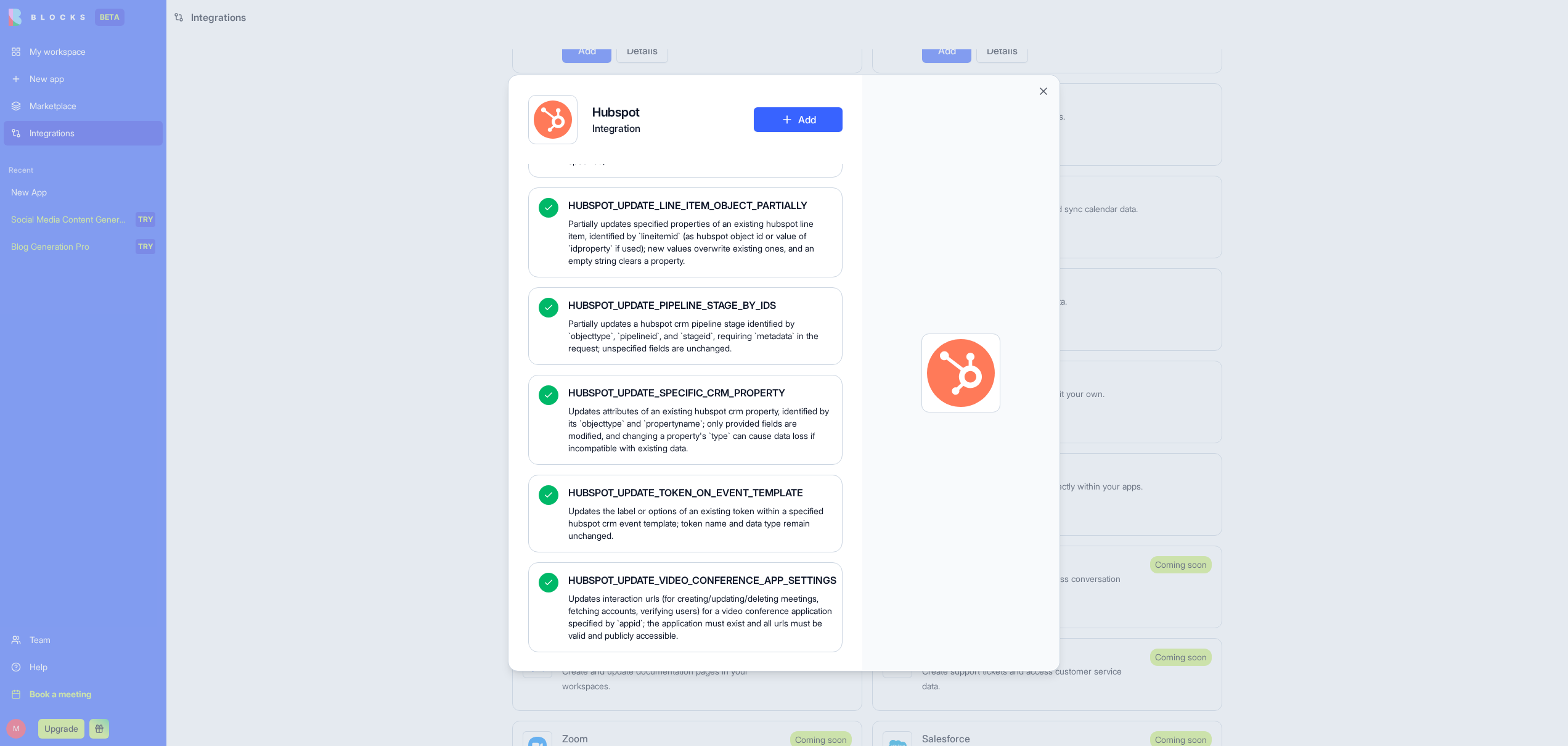
scroll to position [21056, 0]
click at [1044, 92] on button "Close" at bounding box center [1044, 92] width 12 height 12
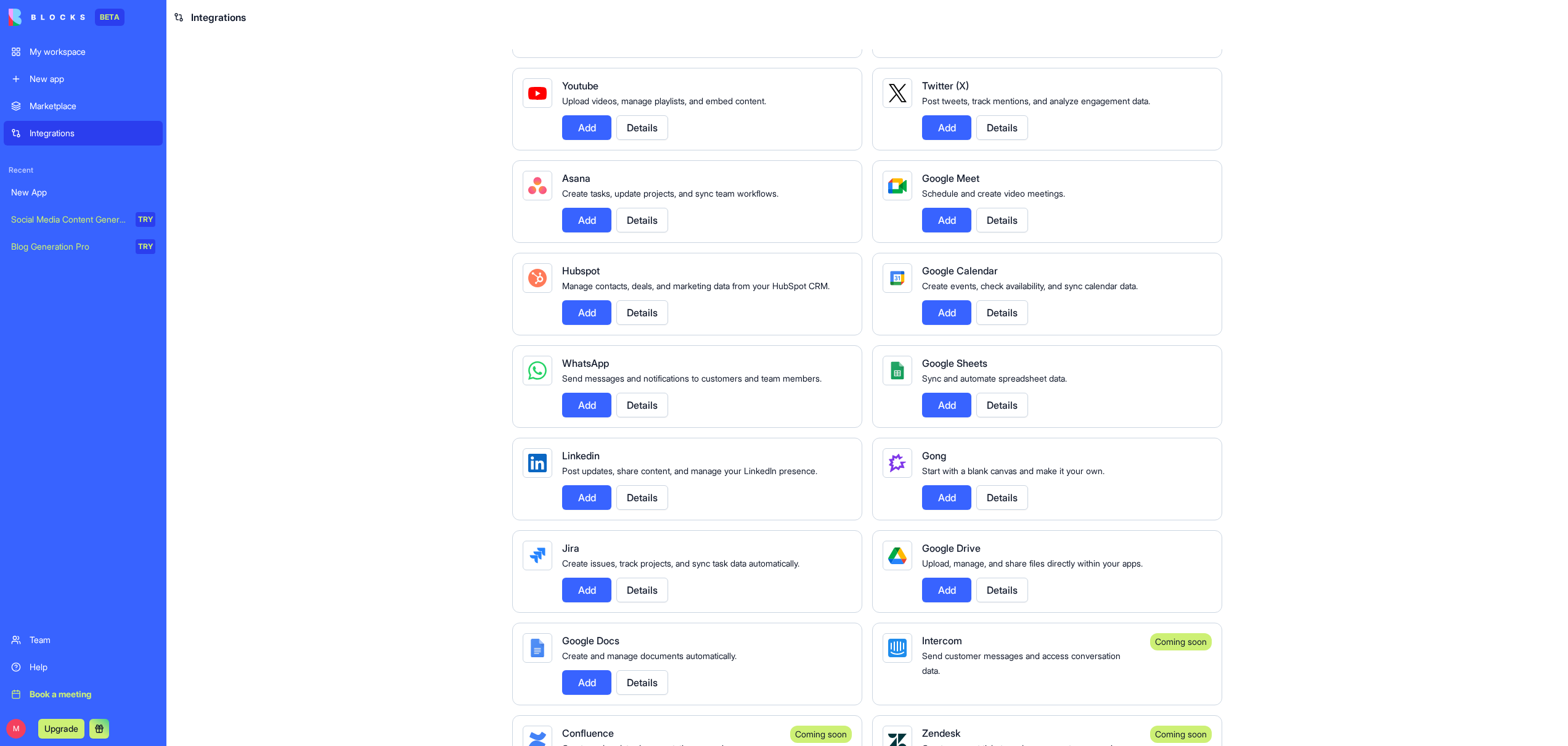
scroll to position [0, 0]
